Goal: Information Seeking & Learning: Check status

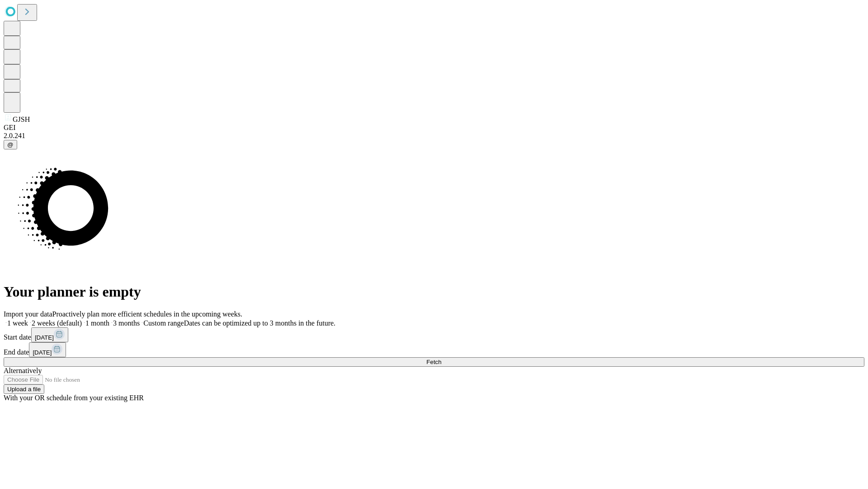
click at [441, 358] on span "Fetch" at bounding box center [434, 361] width 15 height 7
